Goal: Task Accomplishment & Management: Manage account settings

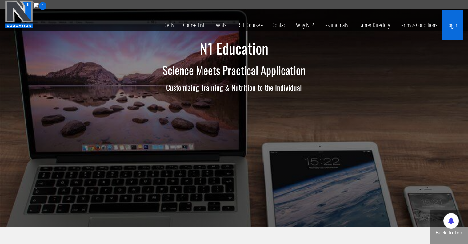
click at [451, 18] on link "Log In" at bounding box center [452, 25] width 21 height 30
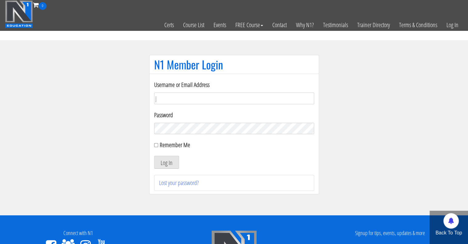
type input "[EMAIL_ADDRESS][DOMAIN_NAME]"
click at [154, 155] on button "Log In" at bounding box center [166, 161] width 25 height 13
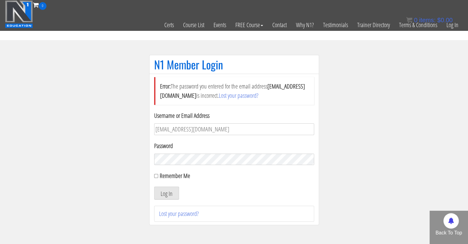
click at [154, 186] on button "Log In" at bounding box center [166, 192] width 25 height 13
click at [187, 213] on link "Lost your password?" at bounding box center [179, 213] width 40 height 8
click at [154, 186] on button "Log In" at bounding box center [166, 192] width 25 height 13
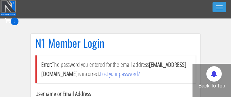
scroll to position [89, 0]
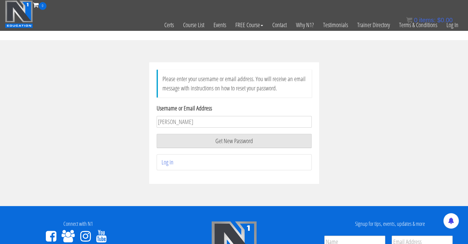
type input "jamesphysiquecraft@gmail.com"
click at [212, 141] on button "Get New Password" at bounding box center [234, 141] width 155 height 14
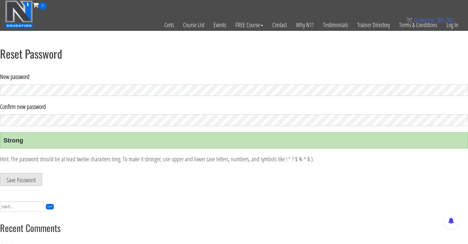
click at [34, 177] on button "Save Password" at bounding box center [21, 179] width 42 height 13
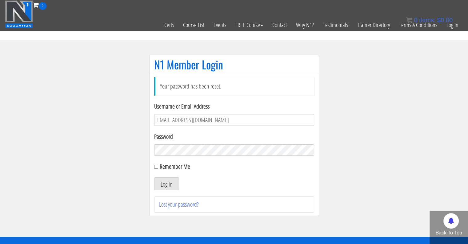
type input "jamesphysiquecraft@gmail.com"
click at [154, 177] on button "Log In" at bounding box center [166, 183] width 25 height 13
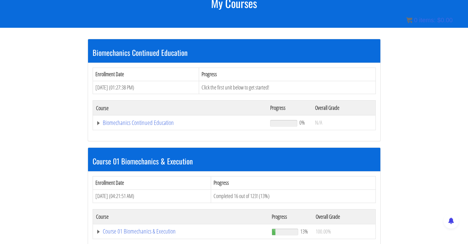
scroll to position [125, 0]
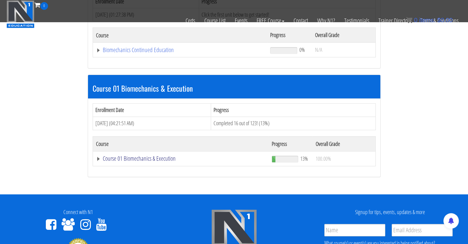
click at [100, 96] on link "Course 01 Biomechanics & Execution" at bounding box center [181, 158] width 170 height 6
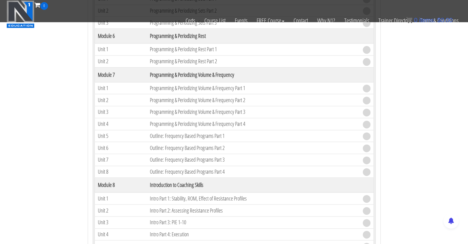
scroll to position [803, 0]
